Goal: Task Accomplishment & Management: Manage account settings

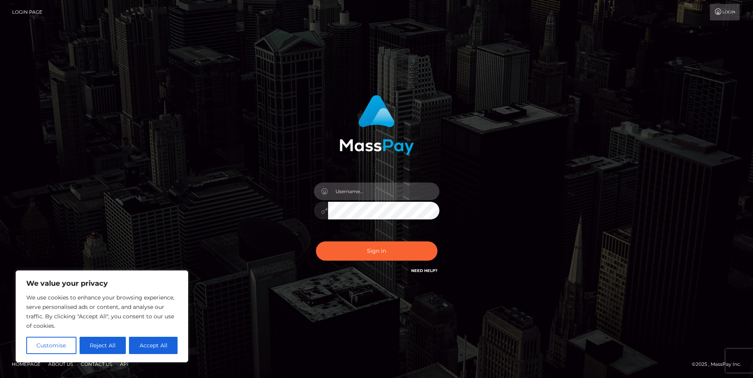
click at [376, 192] on input "text" at bounding box center [383, 191] width 111 height 18
type input "[EMAIL_ADDRESS][DOMAIN_NAME]"
click at [316, 241] on button "Sign in" at bounding box center [377, 250] width 122 height 19
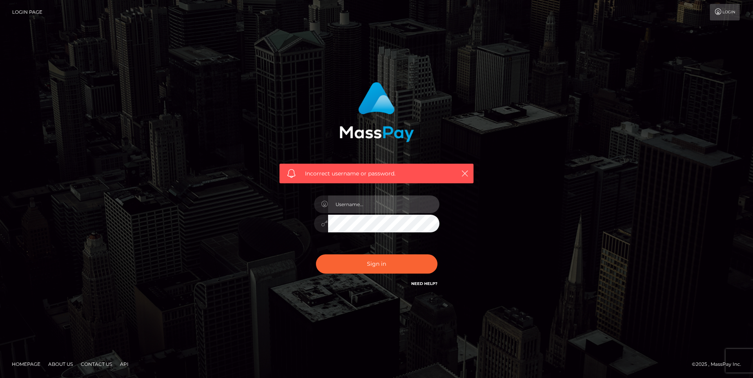
click at [384, 204] on input "text" at bounding box center [383, 204] width 111 height 18
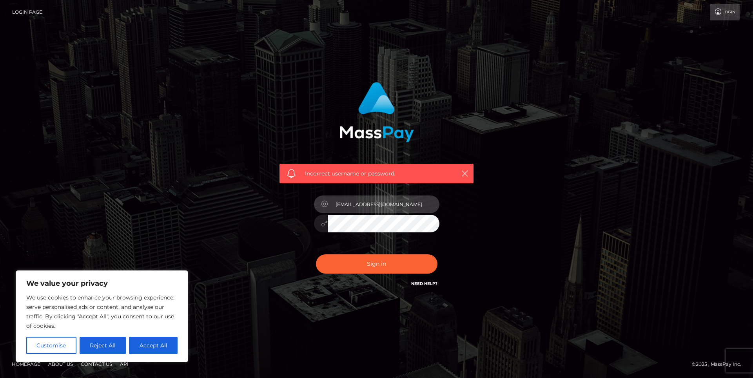
type input "idm.blogspot@hotmail.com"
click at [316, 254] on button "Sign in" at bounding box center [377, 263] width 122 height 19
click at [384, 201] on input "text" at bounding box center [383, 204] width 111 height 18
type input "[EMAIL_ADDRESS][DOMAIN_NAME]"
click at [316, 254] on button "Sign in" at bounding box center [377, 263] width 122 height 19
